Goal: Navigation & Orientation: Understand site structure

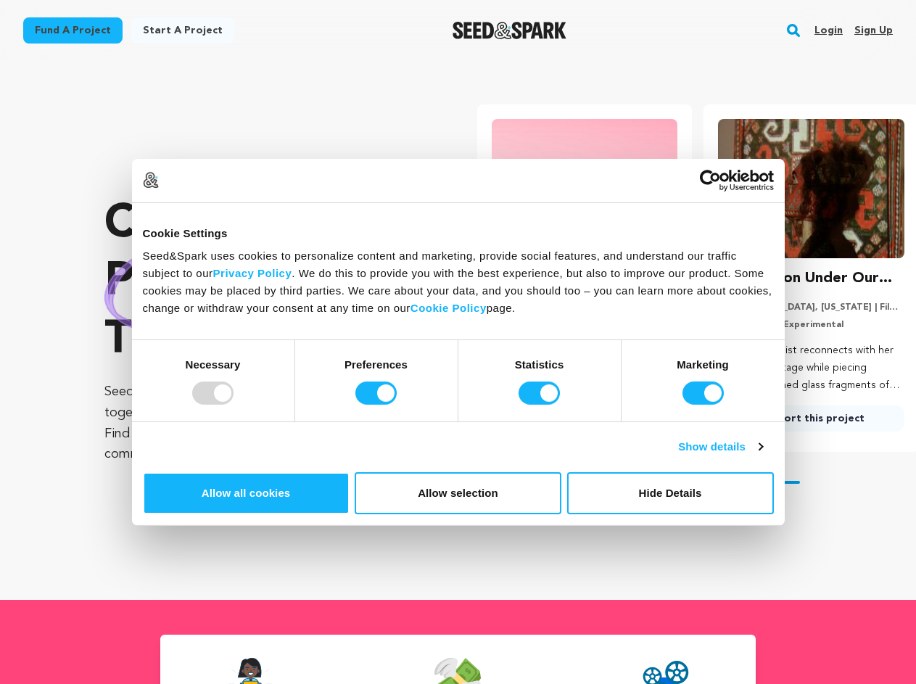
click at [234, 405] on div at bounding box center [212, 393] width 41 height 23
click at [397, 405] on input "Preferences" at bounding box center [375, 393] width 41 height 23
checkbox input "false"
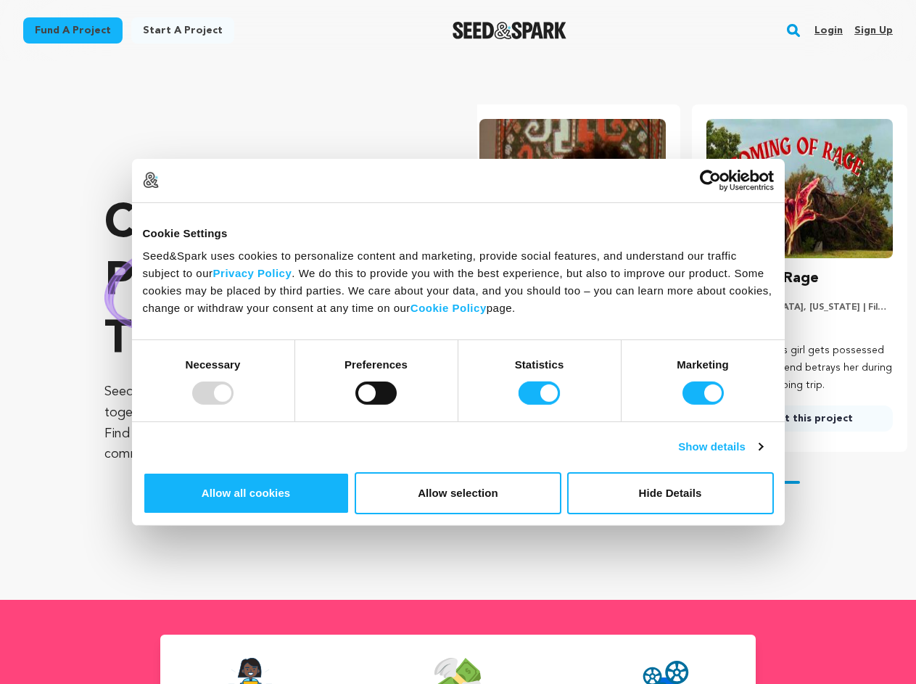
click at [541, 405] on input "Statistics" at bounding box center [539, 393] width 41 height 23
checkbox input "false"
click at [683, 405] on input "Marketing" at bounding box center [703, 393] width 41 height 23
checkbox input "false"
click at [762, 456] on link "Show details" at bounding box center [720, 446] width 84 height 17
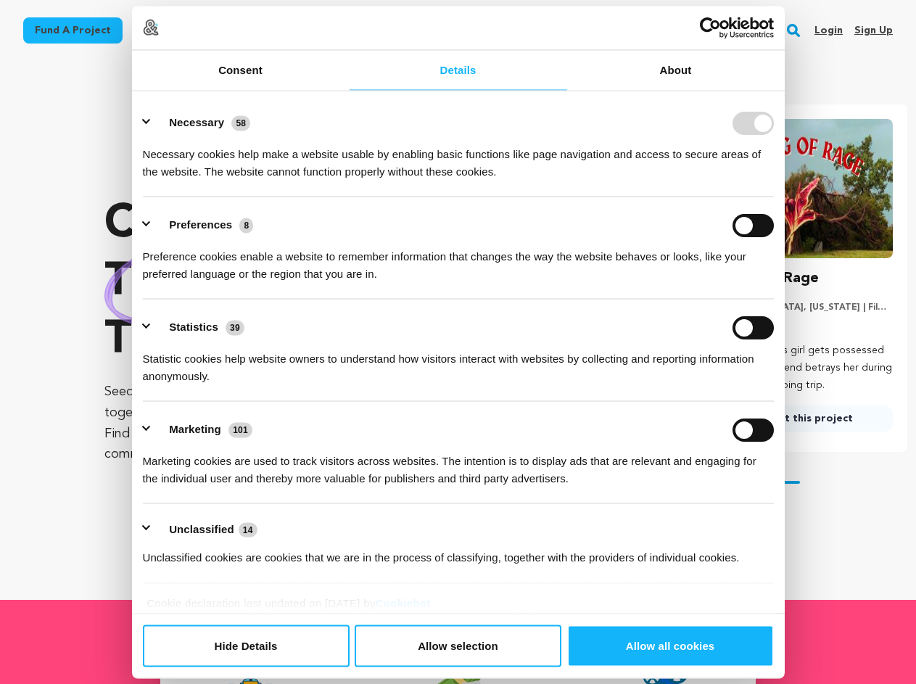
click at [781, 494] on ul "Necessary 58 Necessary cookies help make a website usable by enabling basic fun…" at bounding box center [458, 339] width 645 height 489
click at [781, 542] on ul "Necessary 58 Necessary cookies help make a website usable by enabling basic fun…" at bounding box center [458, 339] width 645 height 489
click at [802, 589] on section "Crowdfunding theater that matters . Seed&Spark is where creators and audiences …" at bounding box center [510, 330] width 812 height 539
click at [797, 30] on rect "button" at bounding box center [793, 30] width 17 height 17
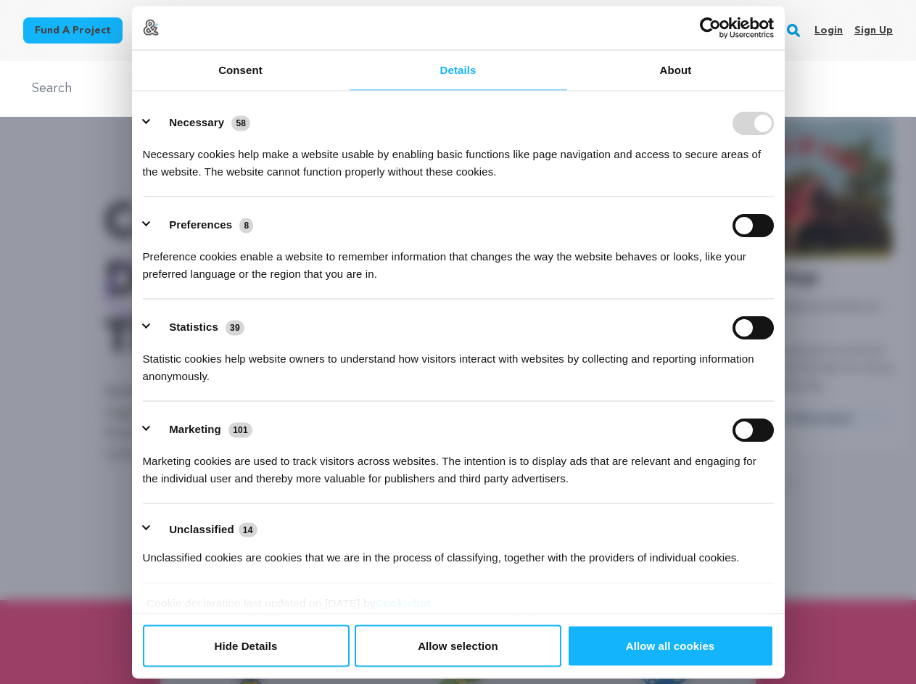
scroll to position [0, 0]
